Goal: Task Accomplishment & Management: Complete application form

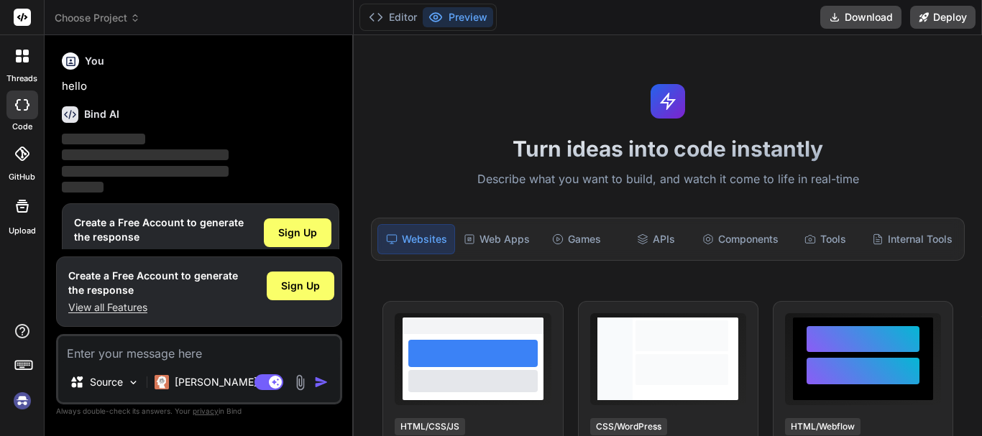
scroll to position [32, 0]
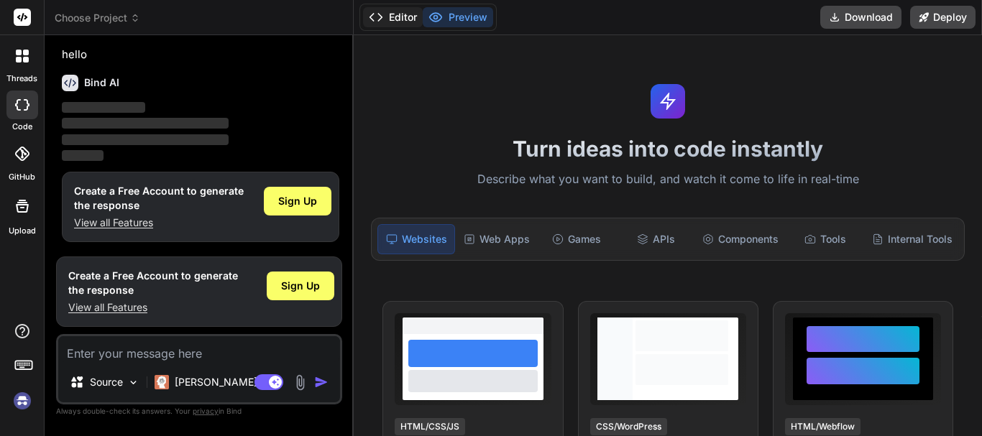
click at [369, 17] on icon at bounding box center [376, 17] width 14 height 14
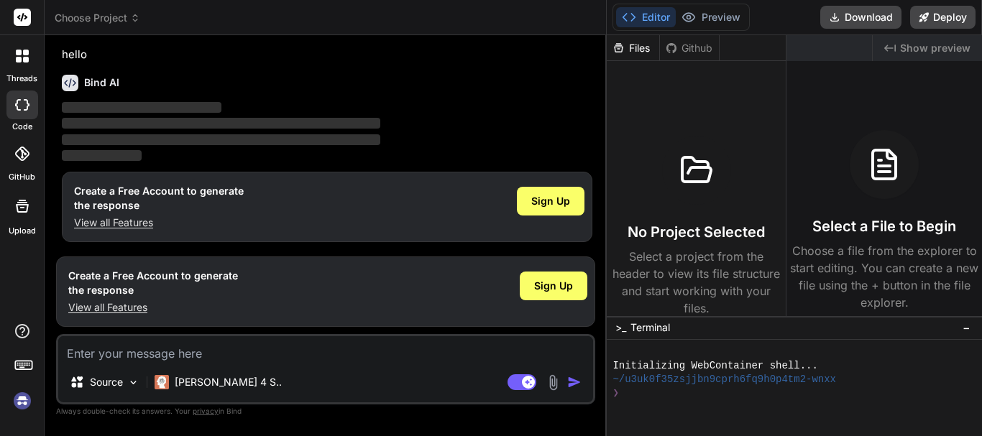
drag, startPoint x: 352, startPoint y: 41, endPoint x: 981, endPoint y: 72, distance: 629.5
click at [981, 72] on div "Choose Project Created with Pixso. Bind AI Web Search Created with Pixso. Code …" at bounding box center [513, 218] width 937 height 436
click at [895, 43] on icon "Created with Pixso." at bounding box center [889, 47] width 11 height 11
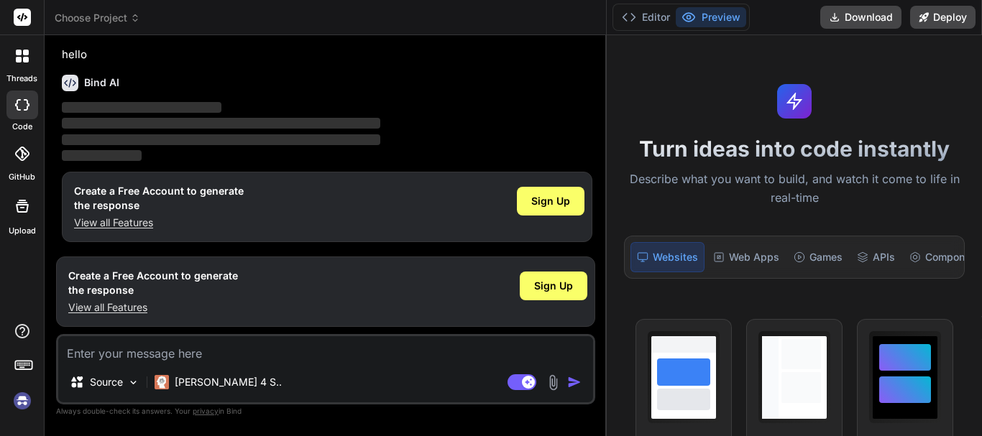
click at [132, 351] on textarea at bounding box center [325, 349] width 535 height 26
type textarea "x"
type textarea "H"
type textarea "x"
type textarea "Hi"
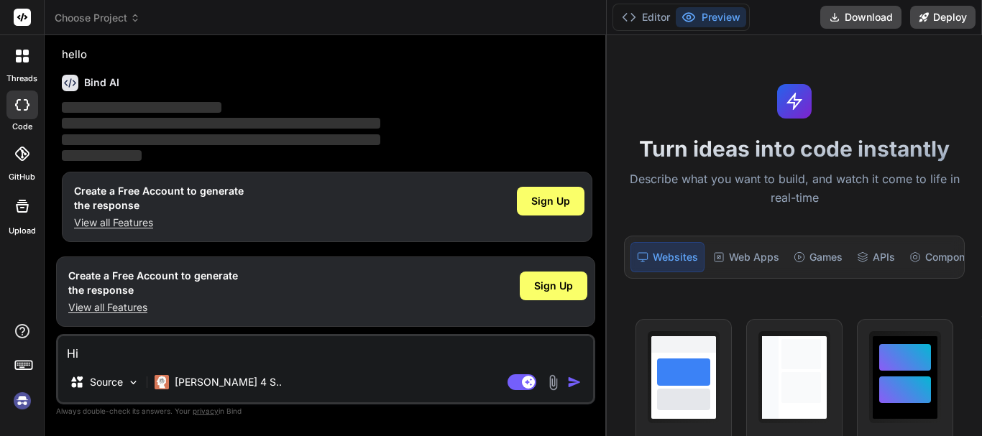
type textarea "x"
type textarea "Hii"
click at [570, 383] on img "button" at bounding box center [574, 382] width 14 height 14
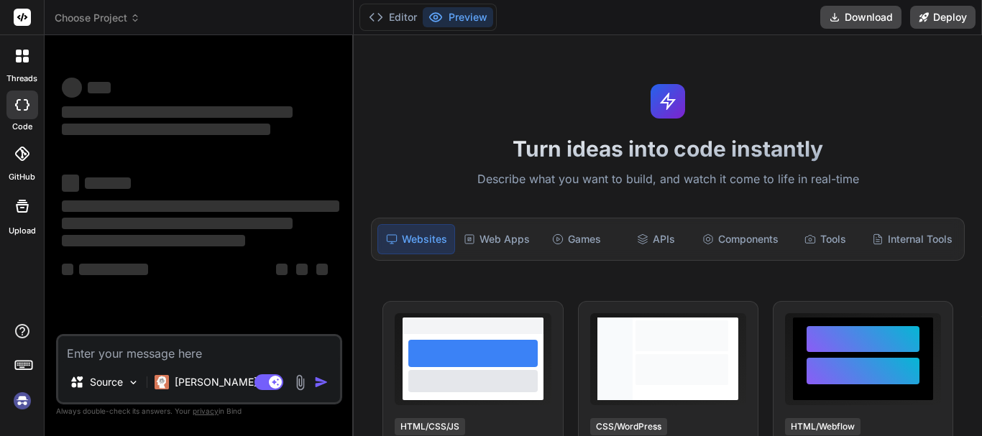
type textarea "x"
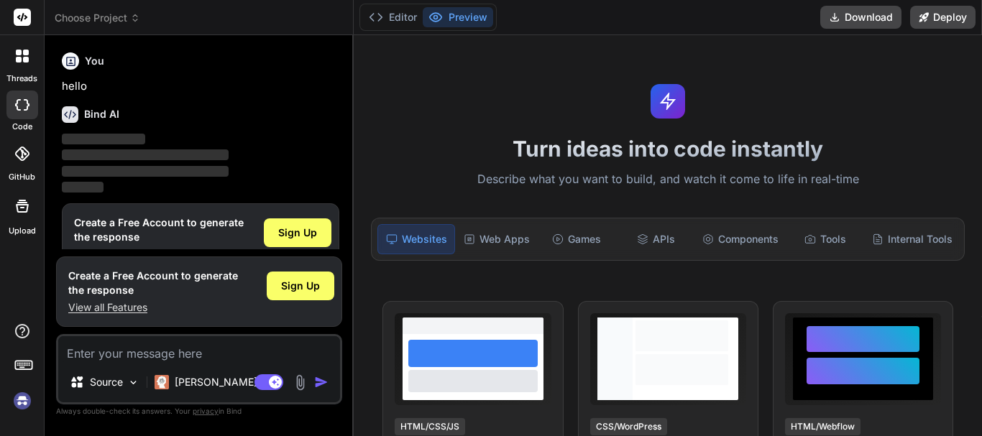
scroll to position [32, 0]
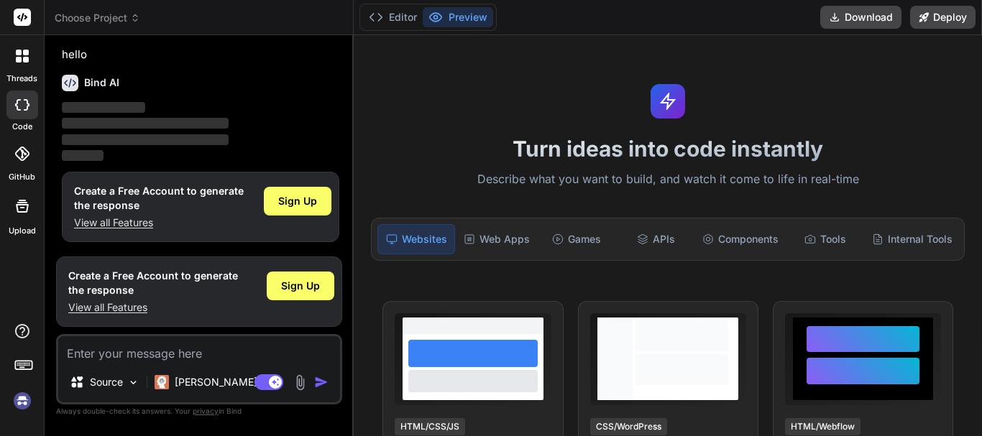
type textarea "H"
type textarea "x"
type textarea "Hi"
type textarea "x"
type textarea "Hii"
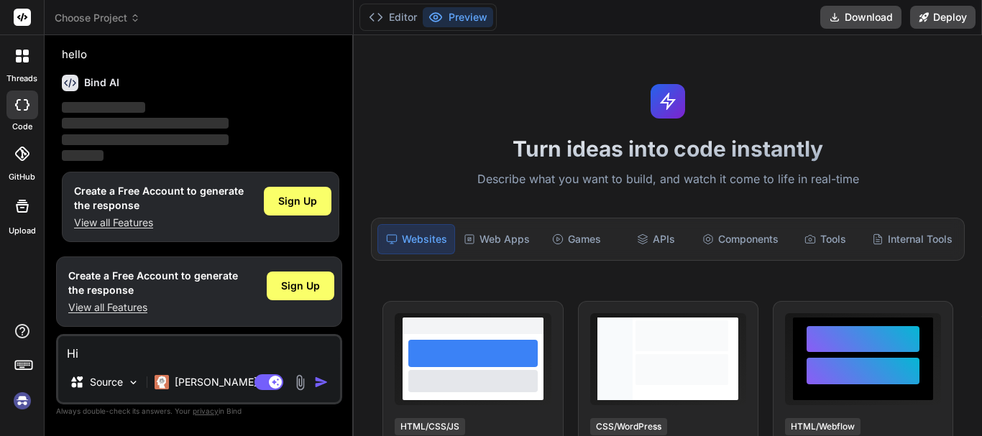
type textarea "x"
type textarea "Hii"
click at [292, 197] on span "Sign Up" at bounding box center [297, 201] width 39 height 14
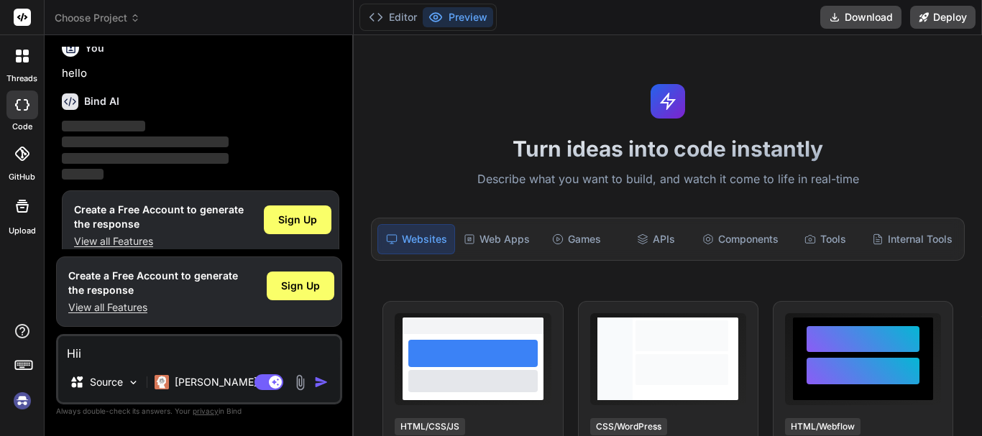
scroll to position [0, 0]
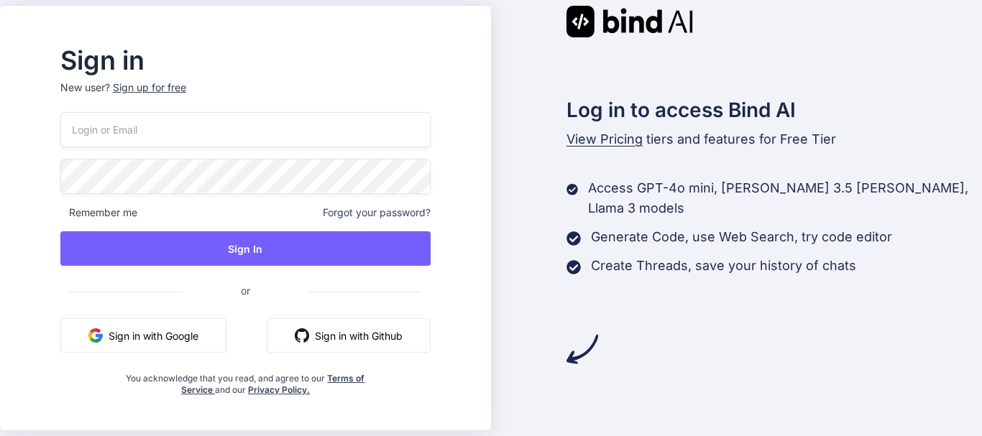
click at [162, 88] on div "Sign up for free" at bounding box center [149, 87] width 73 height 14
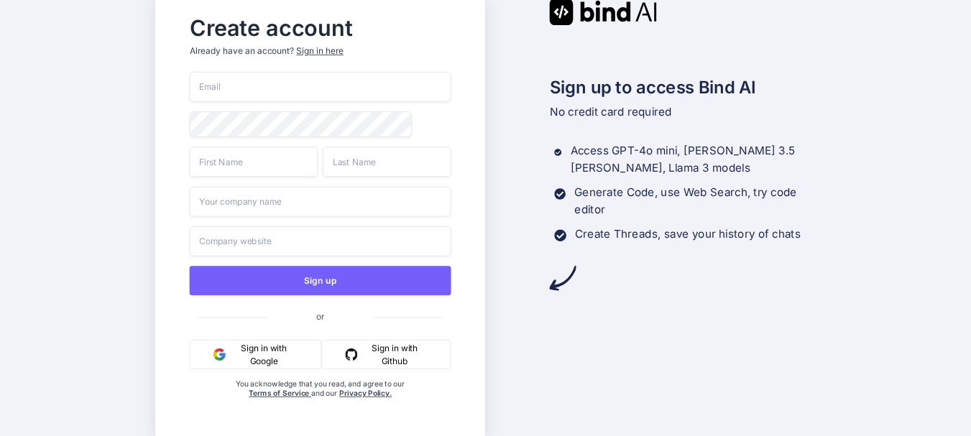
click at [211, 88] on input "email" at bounding box center [321, 87] width 262 height 30
paste input "[EMAIL_ADDRESS][DOMAIN_NAME]"
type input "[EMAIL_ADDRESS][DOMAIN_NAME]"
click at [270, 162] on input "text" at bounding box center [254, 162] width 129 height 30
type input "Manish"
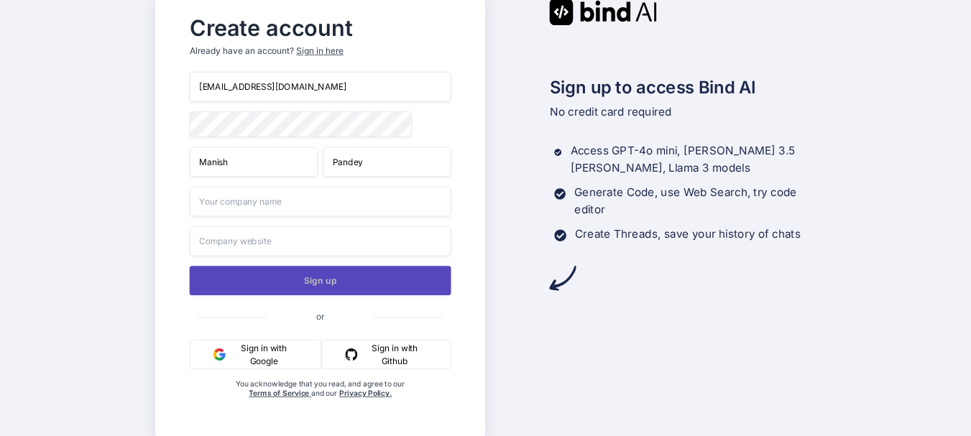
type input "Pandey"
click at [320, 282] on button "Sign up" at bounding box center [321, 280] width 262 height 29
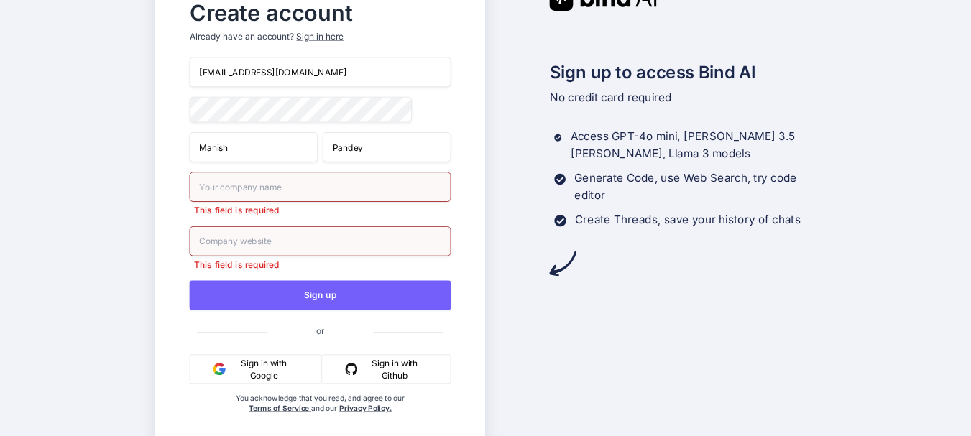
click at [280, 190] on input "text" at bounding box center [321, 187] width 262 height 30
type input "wdrfresfds"
click at [241, 248] on input "text" at bounding box center [321, 241] width 262 height 30
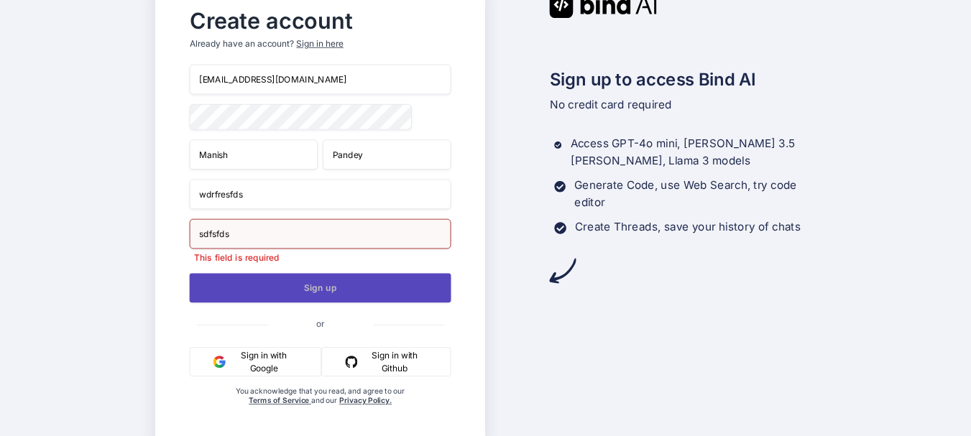
type input "sdfsfds"
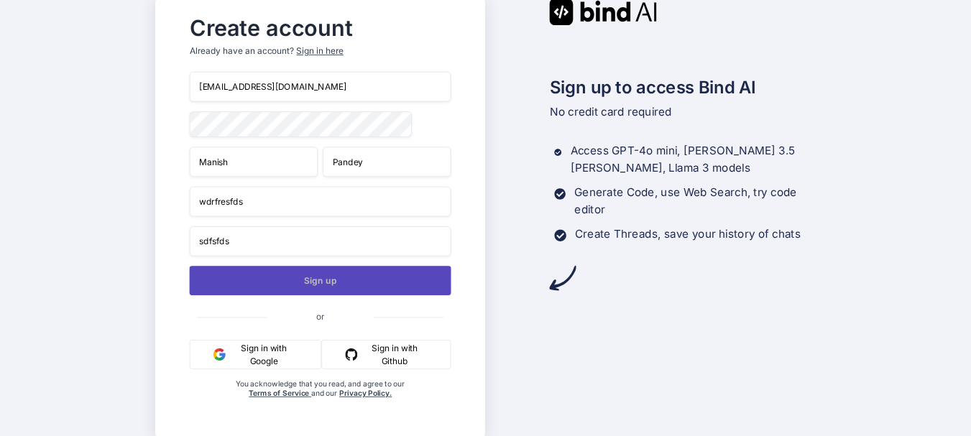
click at [295, 290] on button "Sign up" at bounding box center [321, 280] width 262 height 29
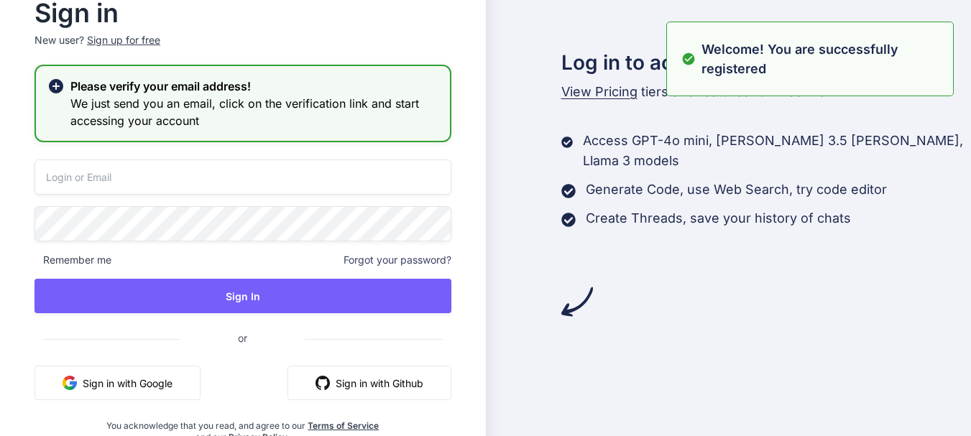
click at [81, 181] on input "email" at bounding box center [242, 177] width 417 height 35
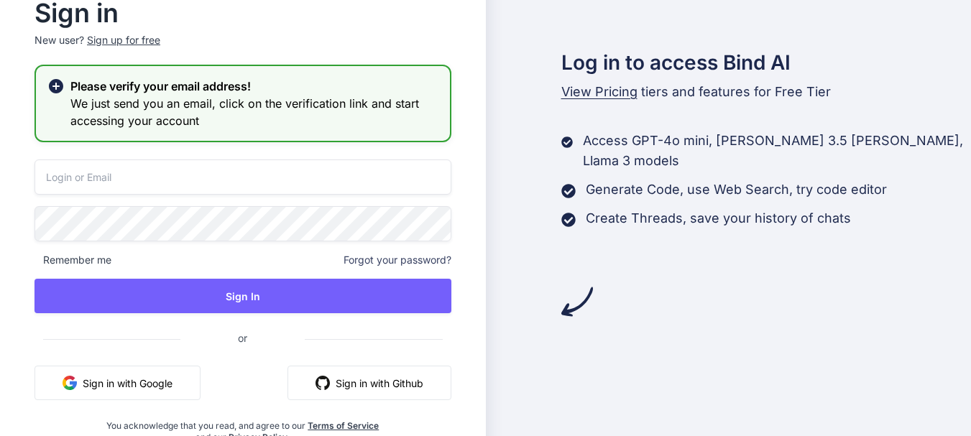
paste input "[EMAIL_ADDRESS][DOMAIN_NAME]"
type input "[EMAIL_ADDRESS][DOMAIN_NAME]"
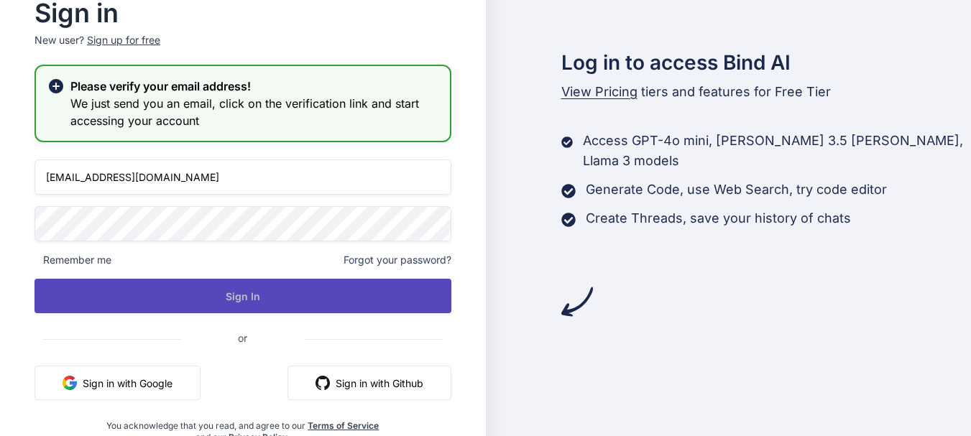
click at [223, 296] on button "Sign In" at bounding box center [242, 296] width 417 height 34
click at [236, 288] on button "Sign In" at bounding box center [242, 296] width 417 height 34
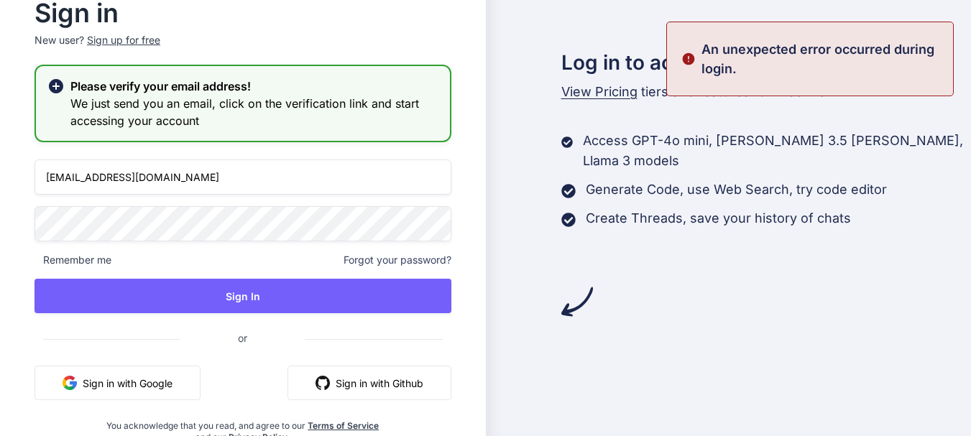
click at [98, 83] on h2 "Please verify your email address!" at bounding box center [254, 86] width 368 height 17
click at [56, 85] on rect at bounding box center [56, 86] width 9 height 9
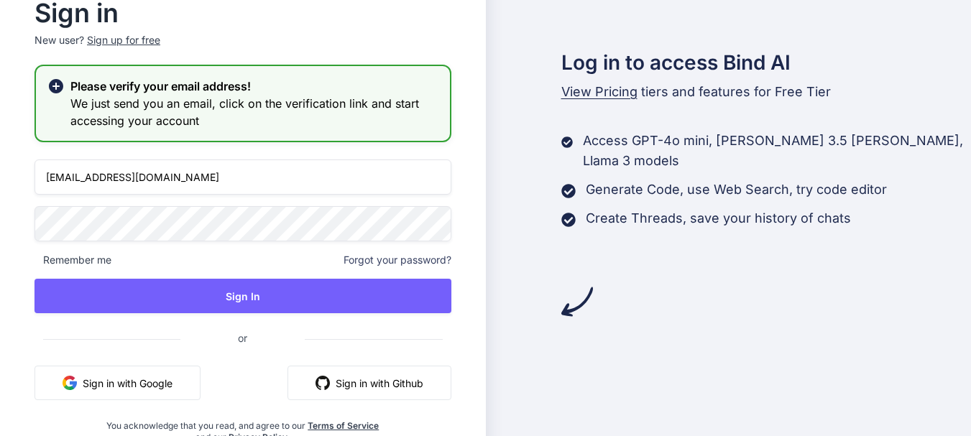
click at [126, 38] on div "Sign up for free" at bounding box center [123, 40] width 73 height 14
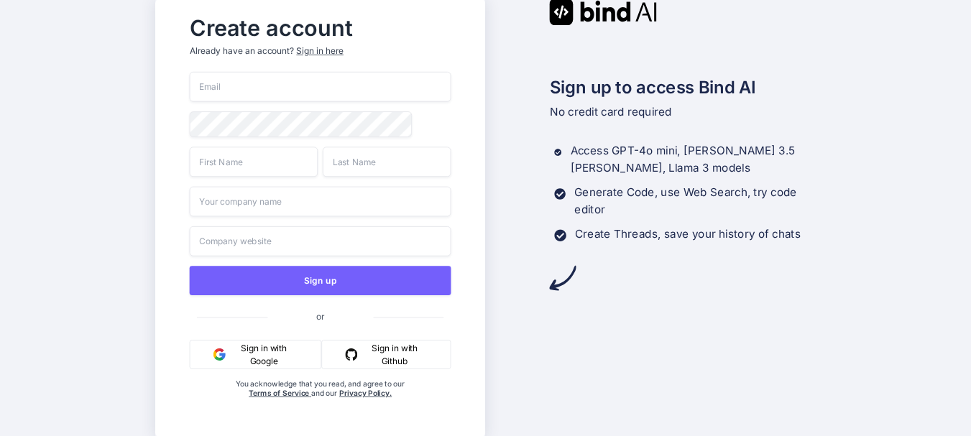
click at [253, 91] on input "email" at bounding box center [321, 87] width 262 height 30
paste input "[EMAIL_ADDRESS][DOMAIN_NAME]"
type input "[EMAIL_ADDRESS][DOMAIN_NAME]"
click at [248, 158] on input "text" at bounding box center [254, 162] width 129 height 30
type input "Manish"
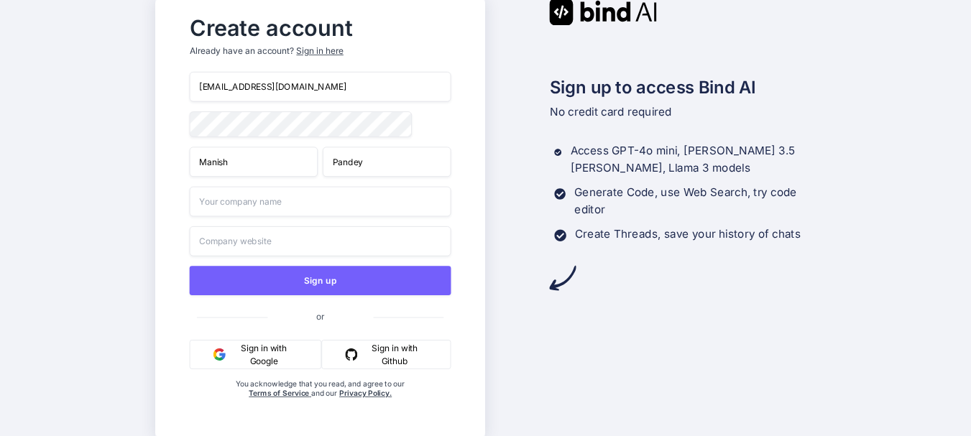
type input "Pandey"
click at [210, 206] on input "text" at bounding box center [321, 202] width 262 height 30
type input "fjsjdfbs"
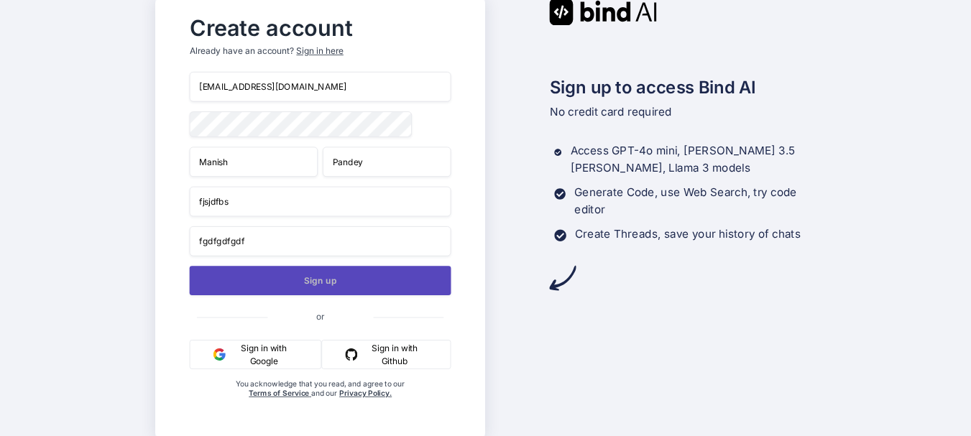
type input "fgdfgdfgdf"
click at [339, 274] on button "Sign up" at bounding box center [321, 280] width 262 height 29
